Goal: Find specific page/section: Find specific page/section

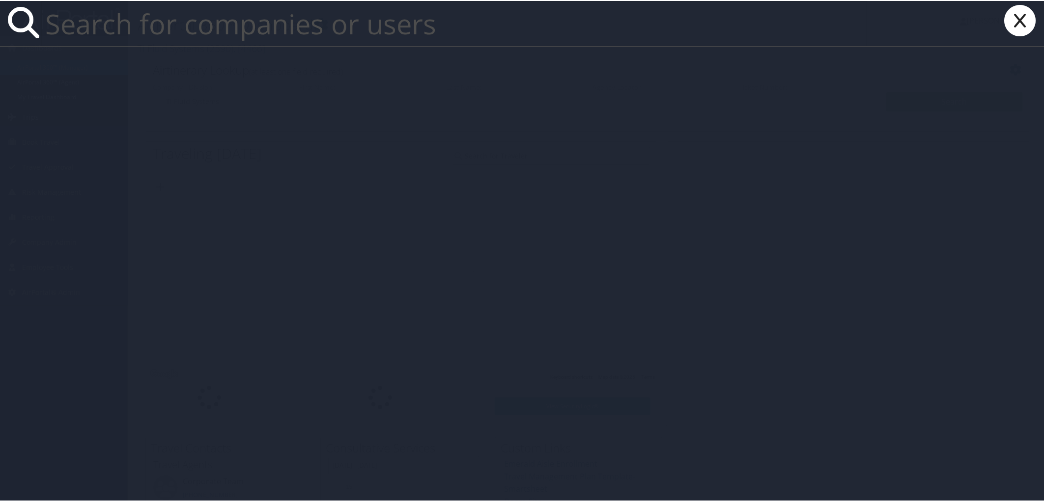
paste input "aliadaphnis@gmail.com"
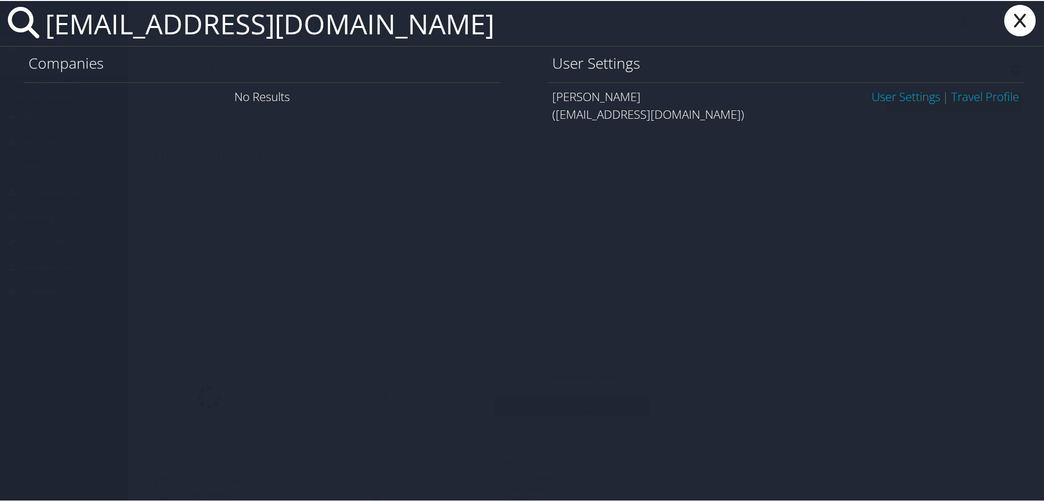
type input "aliadaphnis@gmail.com"
click at [881, 102] on link "User Settings" at bounding box center [905, 95] width 69 height 16
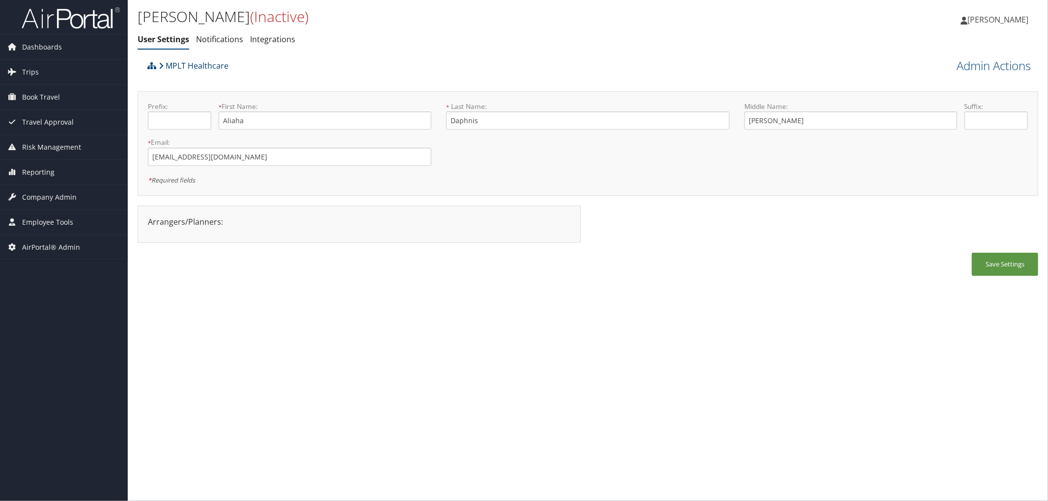
click at [222, 62] on link "MPLT Healthcare" at bounding box center [194, 66] width 70 height 20
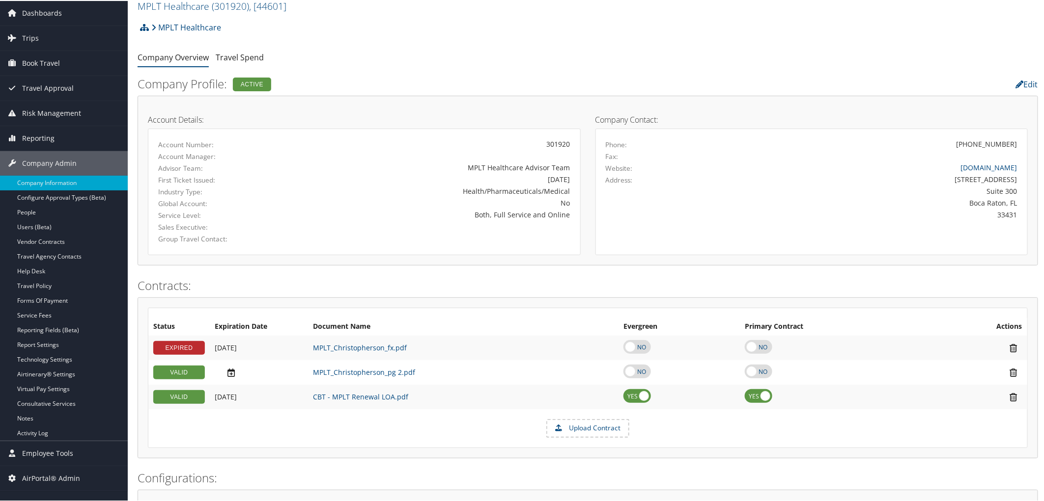
scroll to position [55, 0]
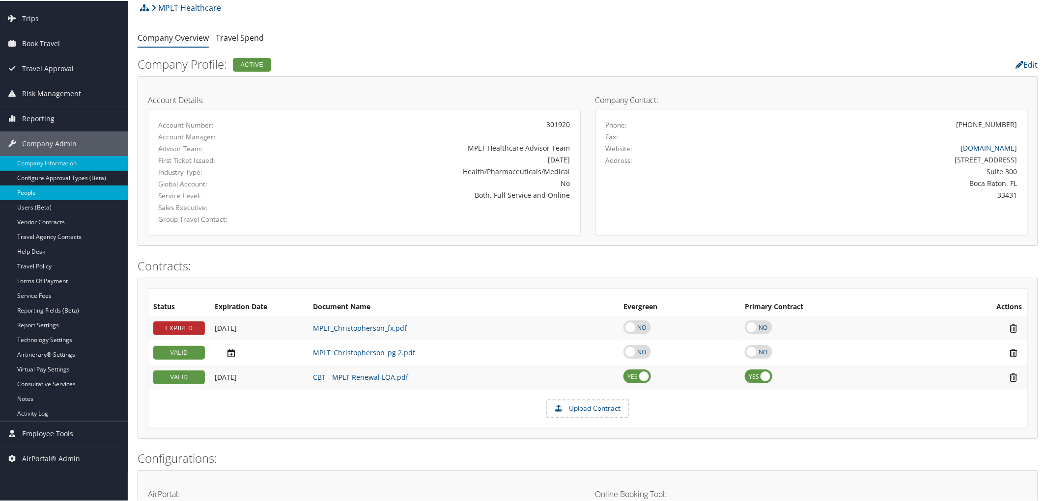
click at [36, 193] on link "People" at bounding box center [64, 192] width 128 height 15
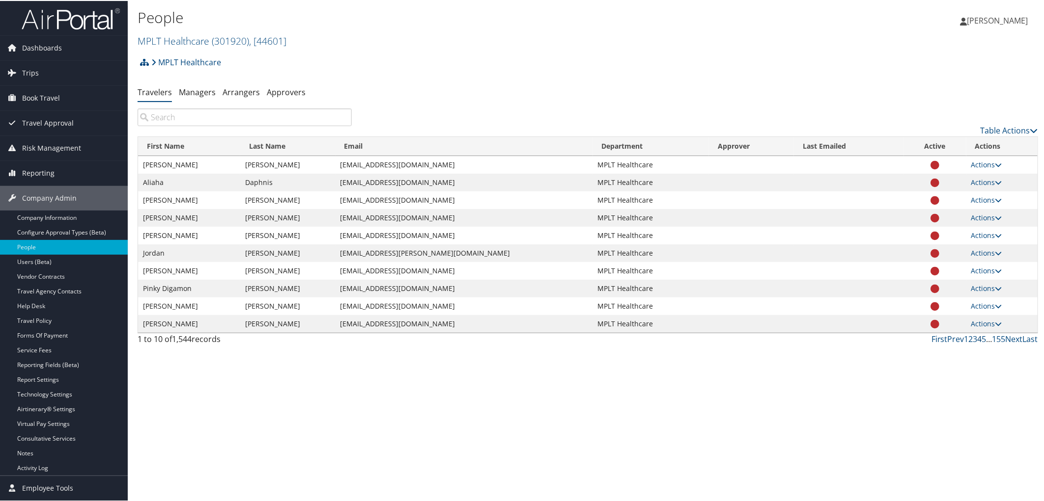
click at [977, 336] on link "4" at bounding box center [979, 338] width 4 height 11
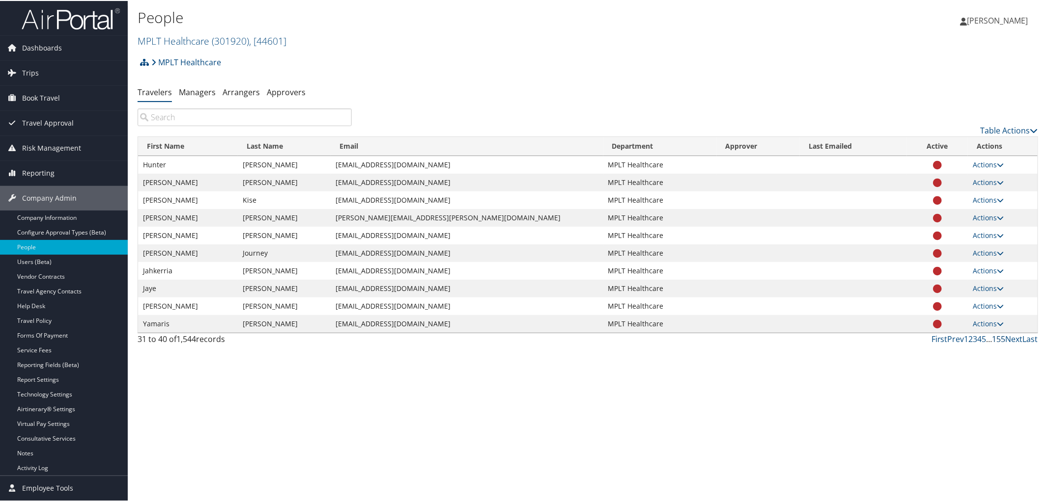
click at [995, 337] on link "155" at bounding box center [998, 338] width 13 height 11
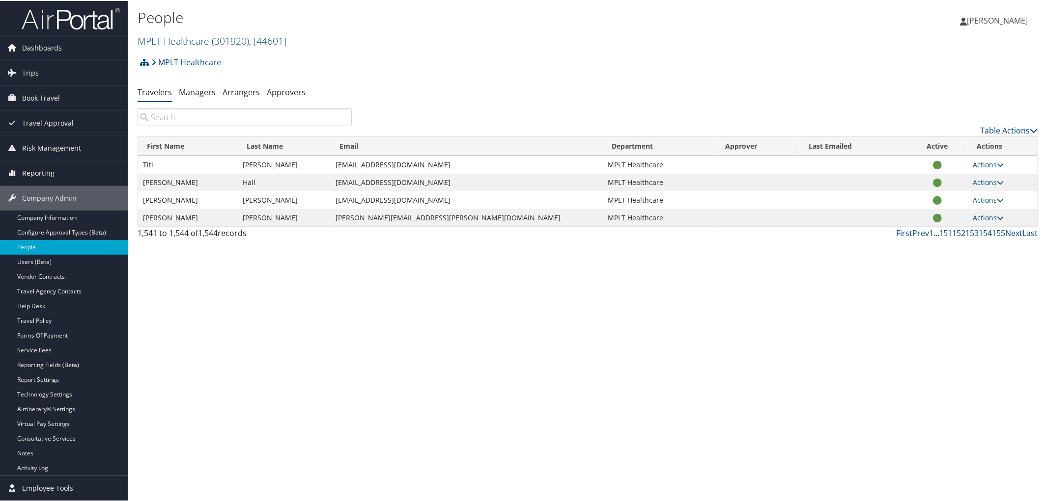
click at [952, 233] on link "152" at bounding box center [958, 232] width 13 height 11
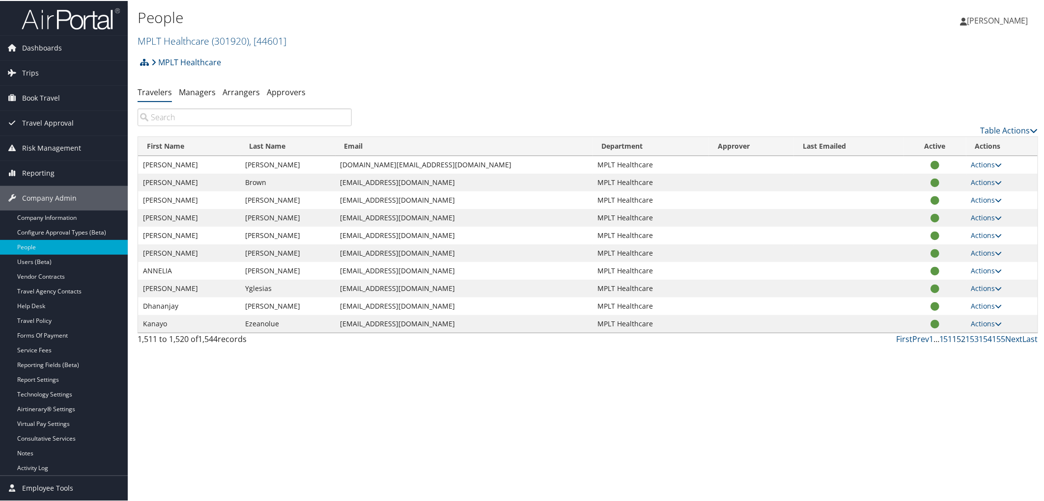
click at [957, 340] on link "152" at bounding box center [958, 338] width 13 height 11
click at [946, 340] on link "151" at bounding box center [945, 338] width 13 height 11
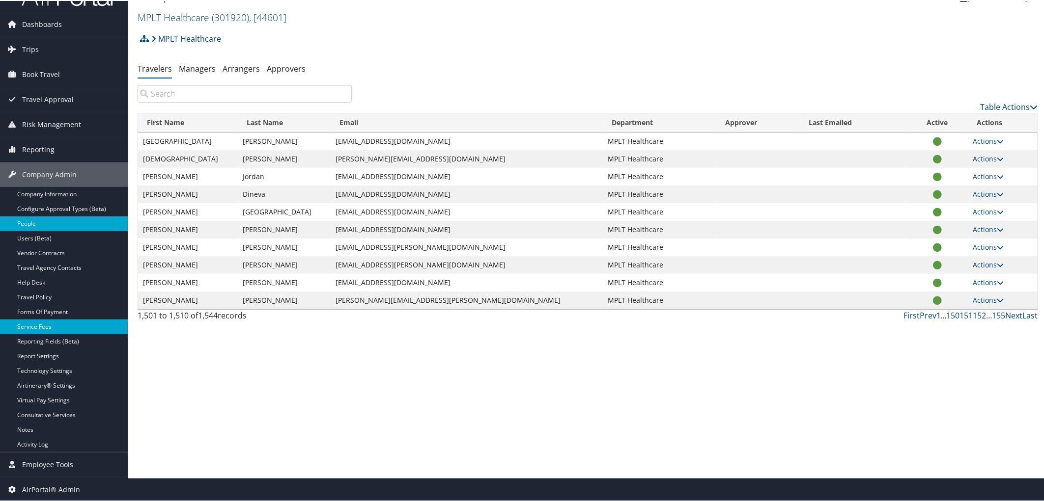
scroll to position [25, 0]
